Goal: Check status: Check status

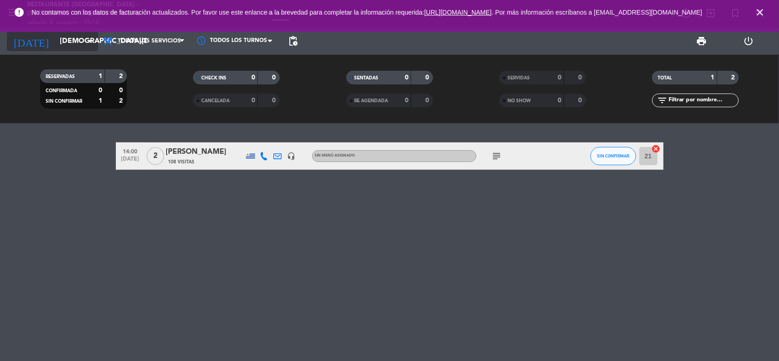
click at [72, 42] on input "[DEMOGRAPHIC_DATA][DATE]" at bounding box center [103, 41] width 96 height 18
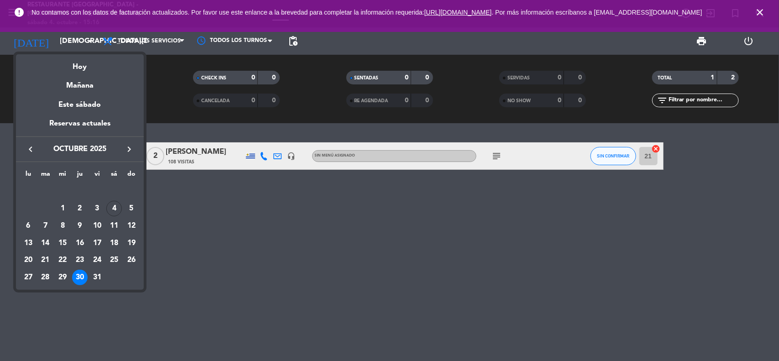
click at [73, 53] on mat-datepicker-content "semana que viene esta semana semana previa misma semana del año anterior [DATE]…" at bounding box center [80, 171] width 128 height 238
click at [74, 63] on div "Hoy" at bounding box center [80, 63] width 128 height 19
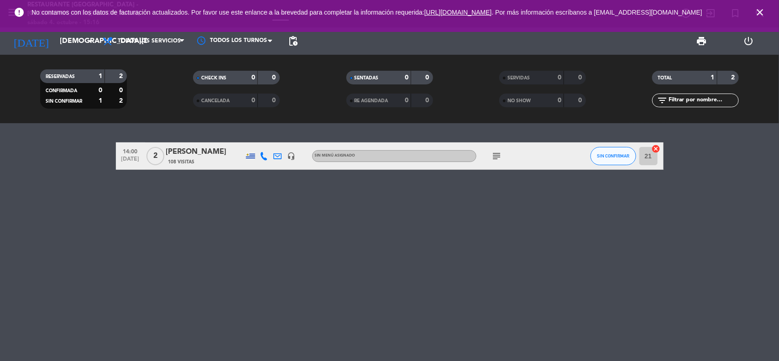
type input "[DATE]"
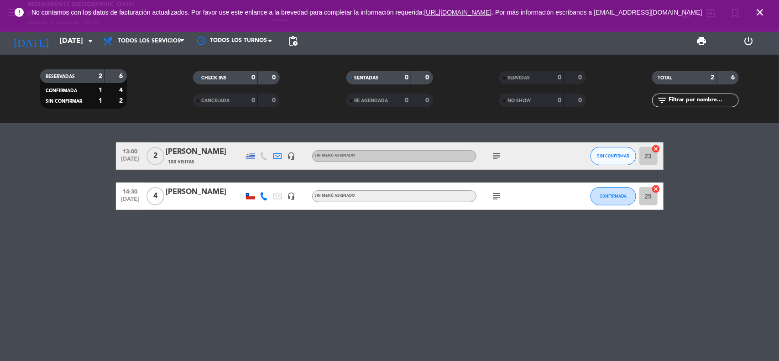
click at [761, 18] on icon "close" at bounding box center [760, 12] width 11 height 11
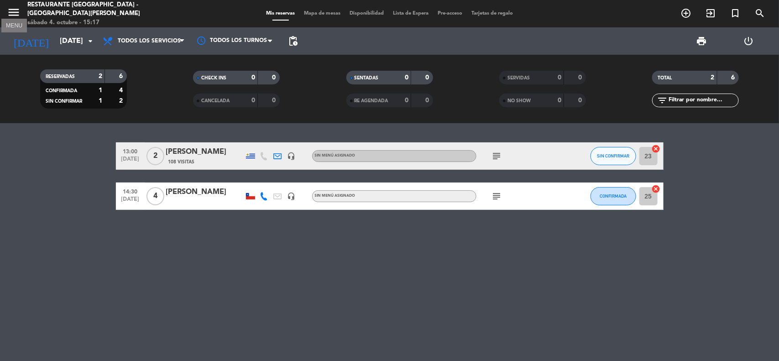
click at [10, 12] on icon "menu" at bounding box center [14, 12] width 14 height 14
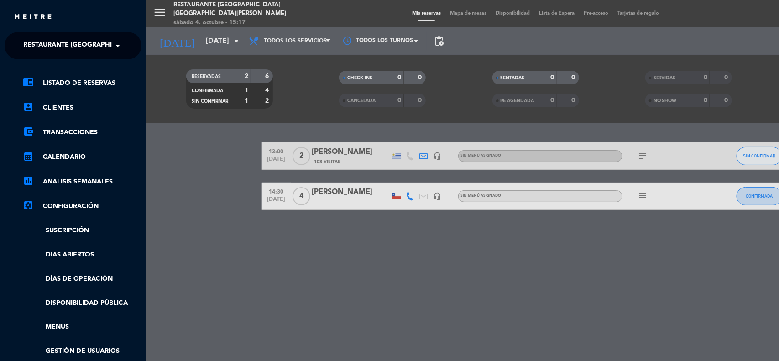
click at [87, 47] on span "Restaurante [GEOGRAPHIC_DATA] - [GEOGRAPHIC_DATA][PERSON_NAME]" at bounding box center [143, 45] width 241 height 19
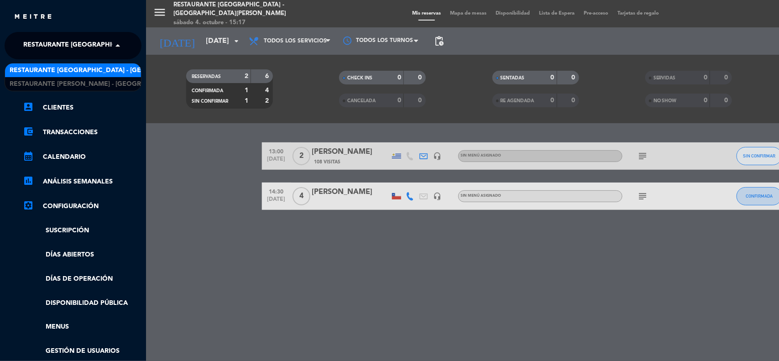
click at [85, 76] on div "Restaurante [GEOGRAPHIC_DATA] - [GEOGRAPHIC_DATA][PERSON_NAME]" at bounding box center [73, 70] width 136 height 14
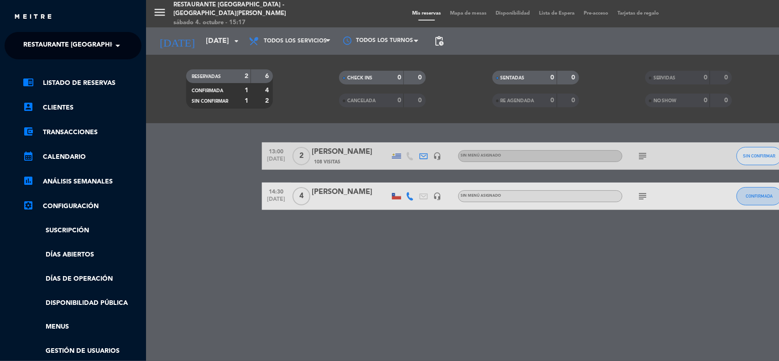
click at [76, 46] on span "Restaurante [GEOGRAPHIC_DATA] - [GEOGRAPHIC_DATA][PERSON_NAME]" at bounding box center [143, 45] width 241 height 19
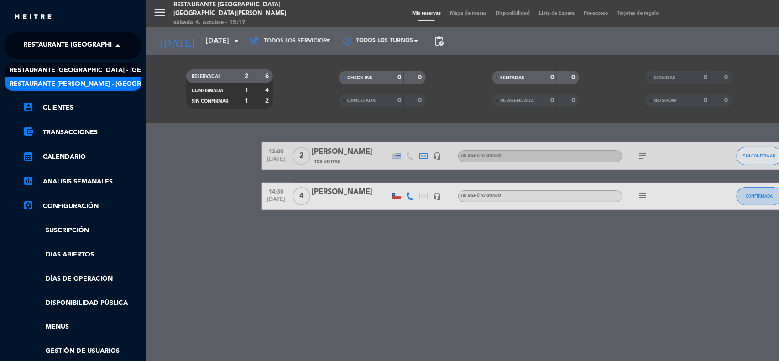
click at [88, 83] on span "Restaurante [PERSON_NAME] - [GEOGRAPHIC_DATA][PERSON_NAME]" at bounding box center [123, 84] width 226 height 10
